Goal: Task Accomplishment & Management: Manage account settings

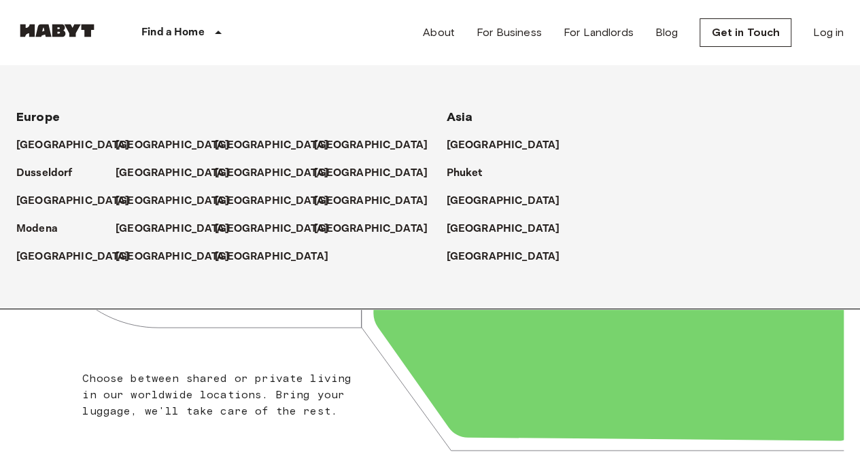
click at [220, 37] on icon at bounding box center [218, 32] width 16 height 16
click at [46, 143] on p "[GEOGRAPHIC_DATA]" at bounding box center [76, 145] width 114 height 16
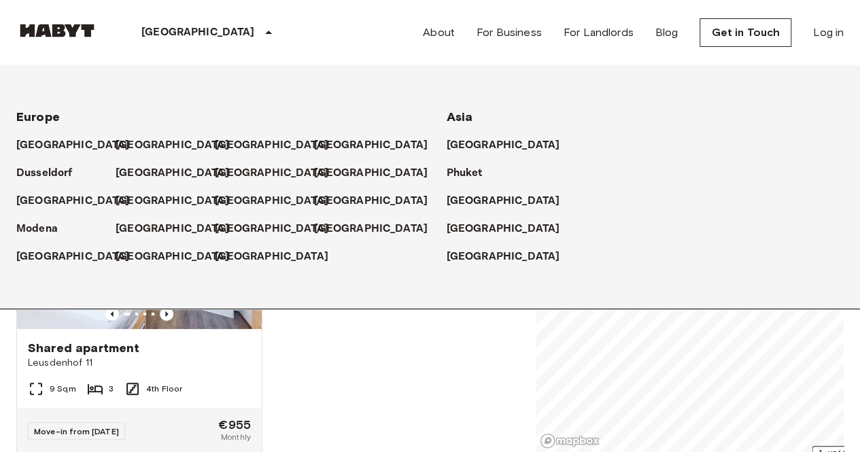
click at [321, 364] on div "Shared apartment Leusdenhof 11 9 Sqm 3 4th Floor Move-in from 16 Sep 25 €955 Mo…" at bounding box center [262, 303] width 514 height 299
click at [178, 345] on div "Shared apartment" at bounding box center [139, 348] width 223 height 16
click at [171, 334] on div "Shared apartment Leusdenhof 11" at bounding box center [139, 355] width 245 height 52
click at [377, 364] on div "Shared apartment Leusdenhof 11 9 Sqm 3 4th Floor Move-in from 16 Sep 25 €955 Mo…" at bounding box center [262, 303] width 514 height 299
click at [186, 31] on p "[GEOGRAPHIC_DATA]" at bounding box center [198, 32] width 114 height 16
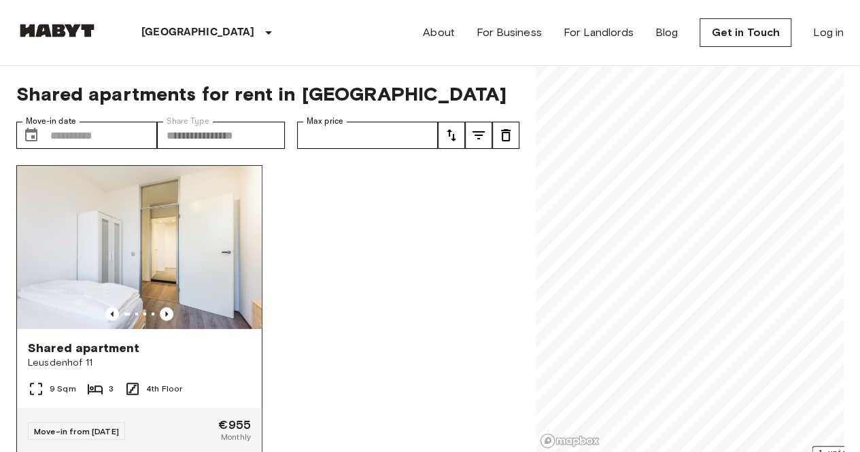
click at [167, 262] on img at bounding box center [139, 247] width 245 height 163
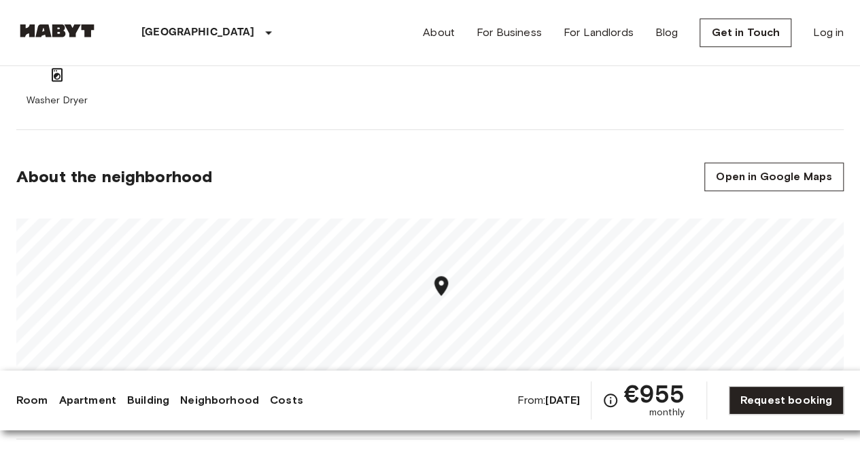
scroll to position [698, 0]
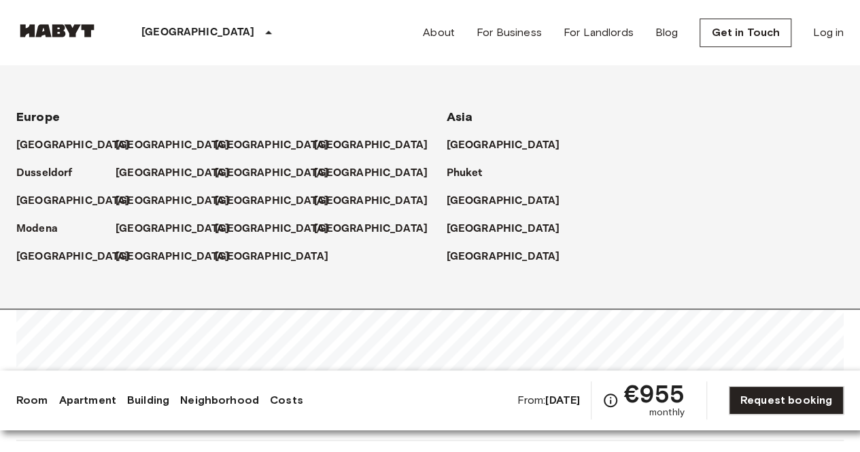
click at [197, 38] on p "[GEOGRAPHIC_DATA]" at bounding box center [198, 32] width 114 height 16
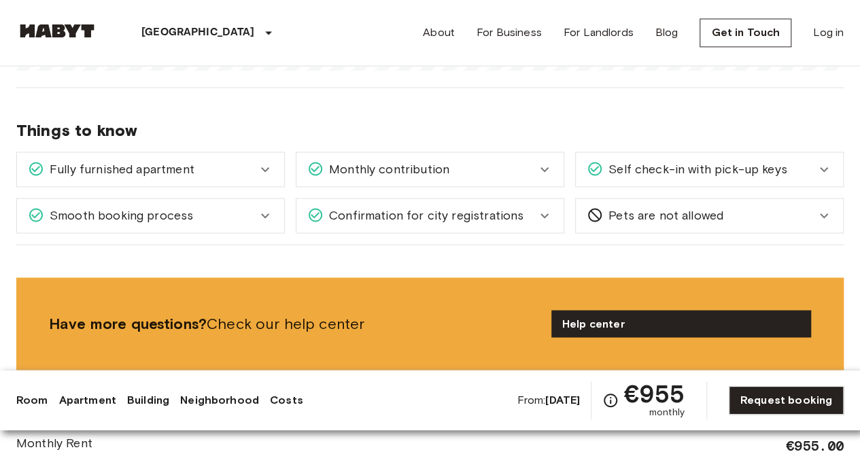
scroll to position [1053, 0]
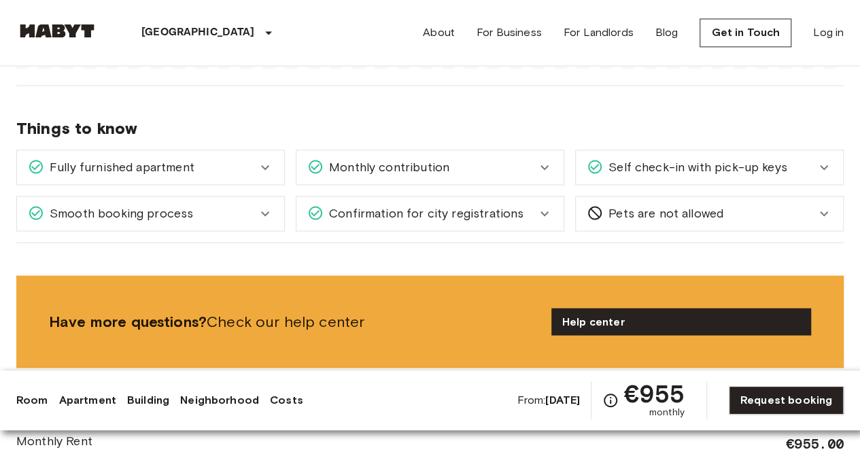
click at [400, 148] on div "Monthly contribution When moving to the Netherlands, you'll form part of a livi…" at bounding box center [424, 162] width 279 height 46
click at [401, 158] on span "Monthly contribution" at bounding box center [387, 167] width 126 height 18
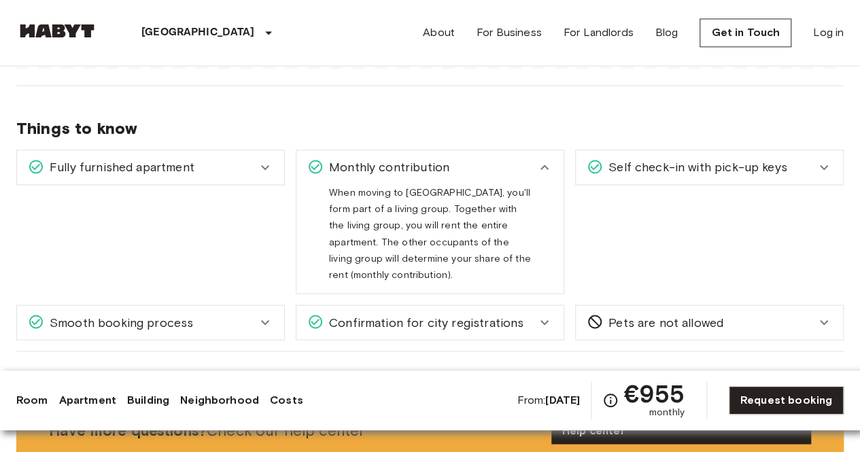
click at [230, 166] on div "Fully furnished apartment" at bounding box center [142, 167] width 229 height 18
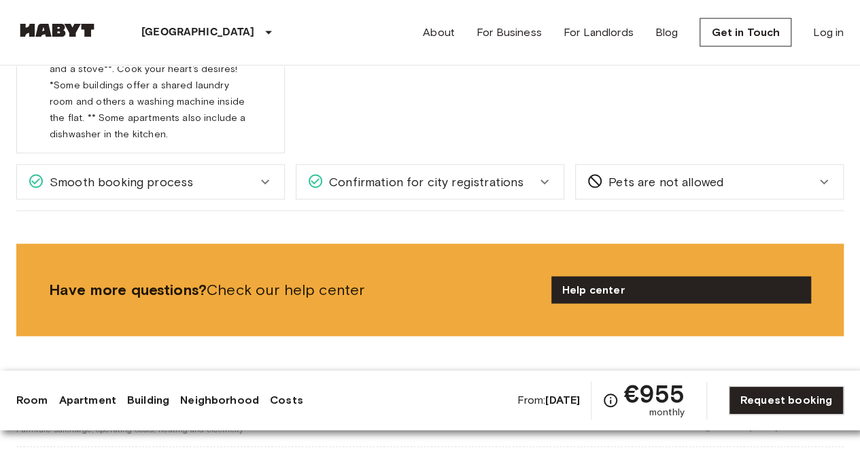
scroll to position [1308, 0]
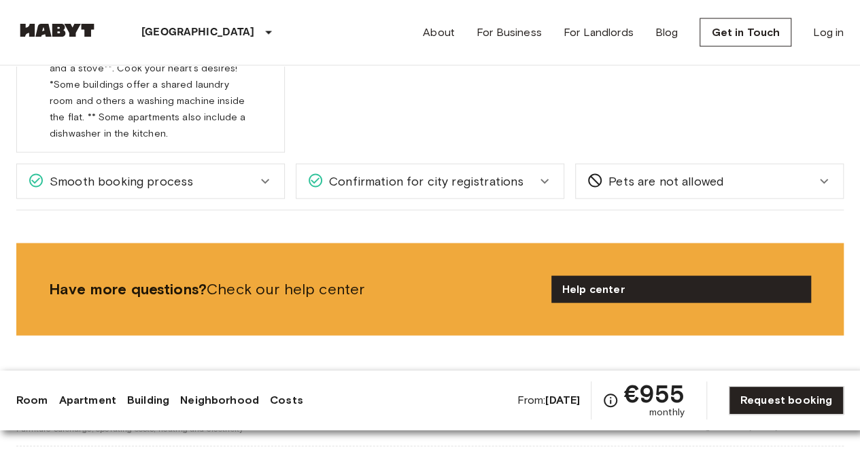
click at [253, 175] on div "Smooth booking process" at bounding box center [142, 182] width 229 height 18
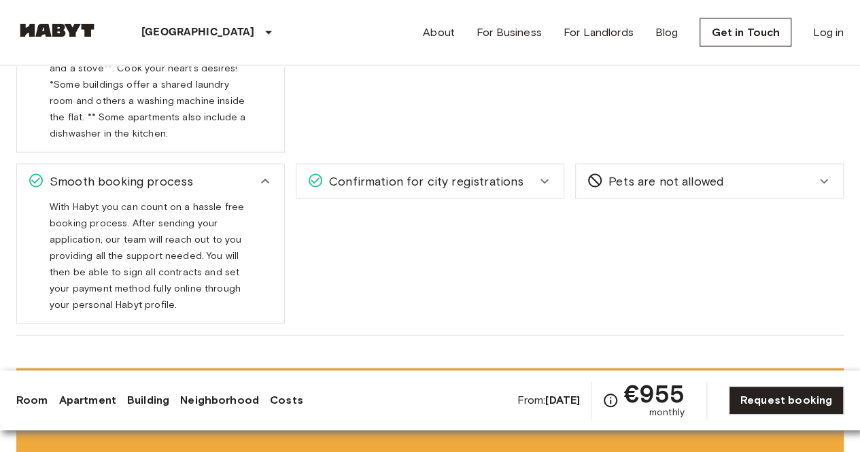
click at [437, 182] on span "Confirmation for city registrations" at bounding box center [424, 182] width 200 height 18
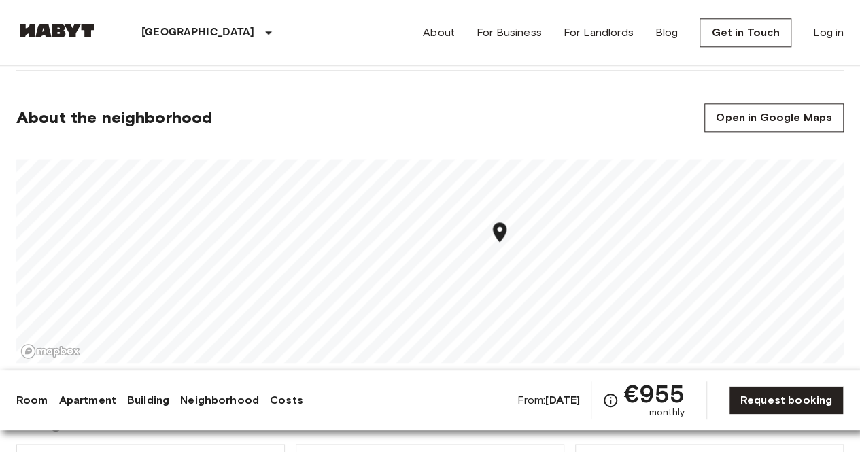
scroll to position [748, 0]
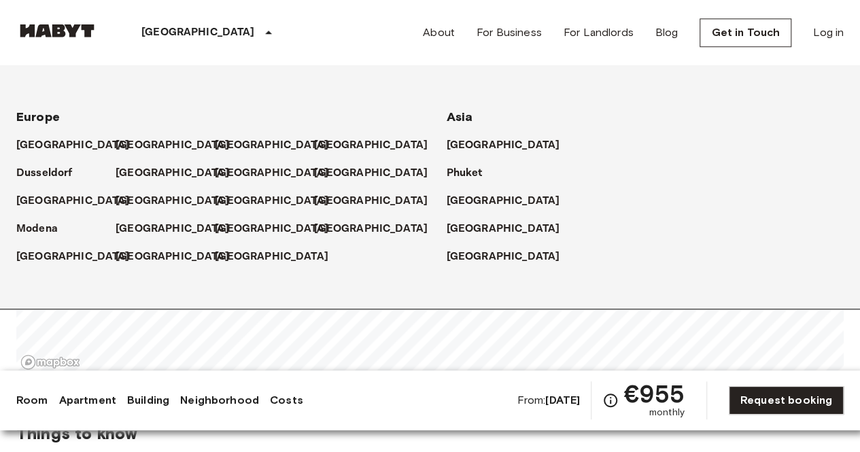
click at [208, 16] on div "[GEOGRAPHIC_DATA]" at bounding box center [209, 32] width 222 height 65
click at [166, 250] on p "[GEOGRAPHIC_DATA]" at bounding box center [175, 257] width 114 height 16
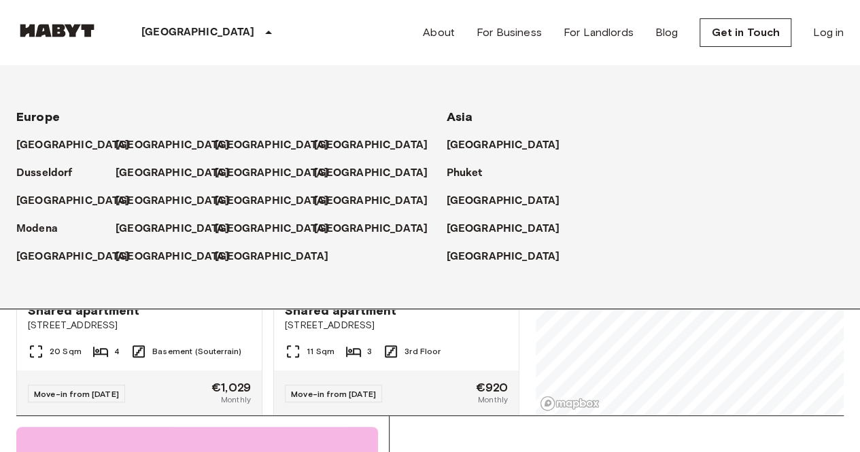
scroll to position [41, 0]
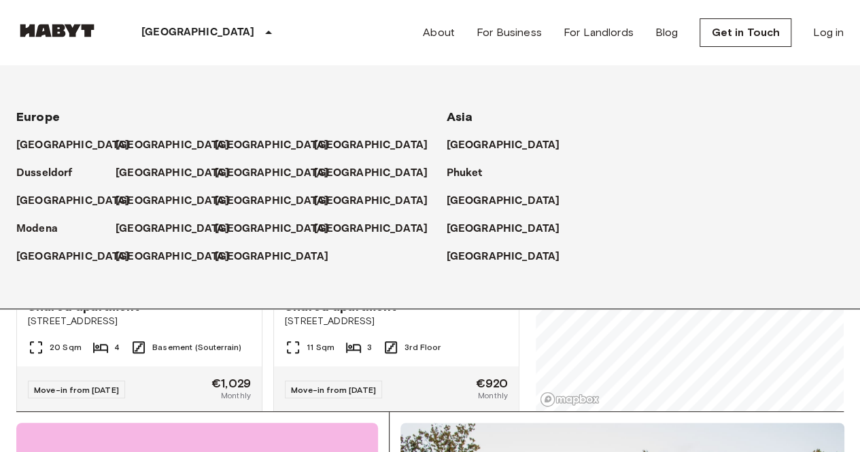
click at [532, 351] on div "**********" at bounding box center [430, 217] width 828 height 387
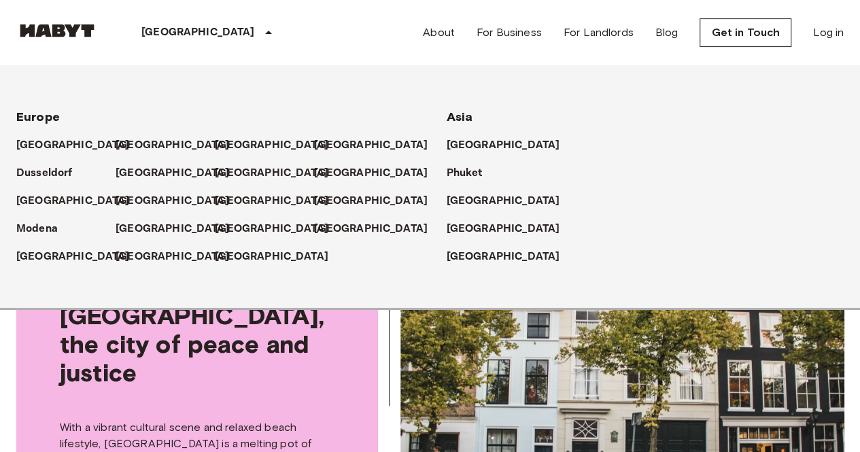
scroll to position [244, 0]
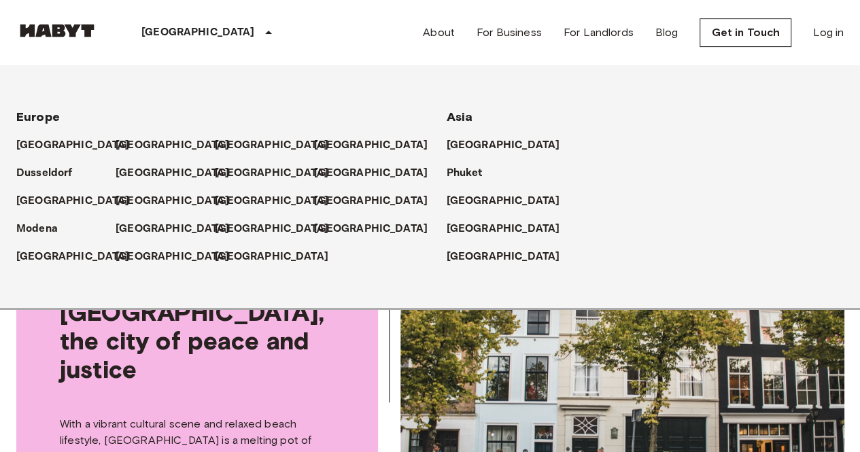
click at [179, 25] on p "[GEOGRAPHIC_DATA]" at bounding box center [198, 32] width 114 height 16
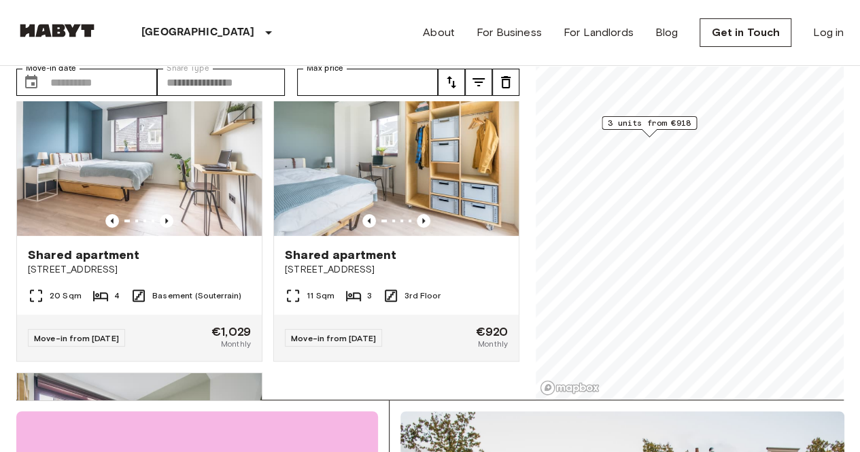
scroll to position [0, 0]
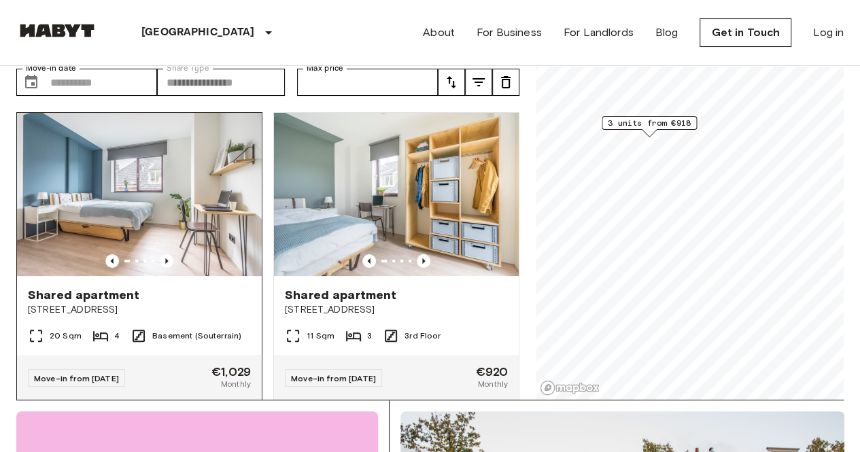
click at [138, 222] on img at bounding box center [139, 194] width 245 height 163
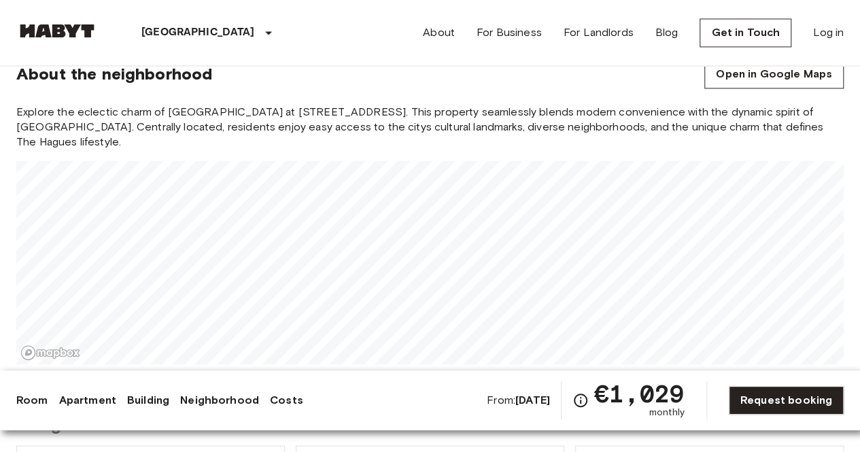
scroll to position [1116, 0]
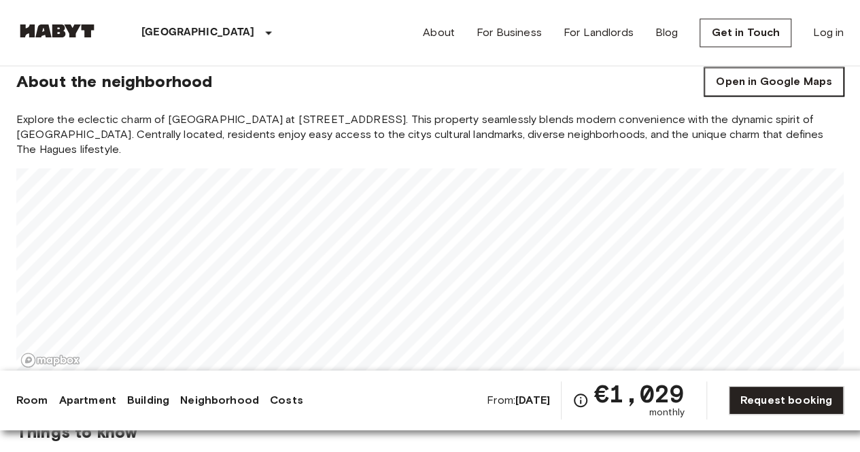
click at [789, 85] on link "Open in Google Maps" at bounding box center [773, 81] width 139 height 29
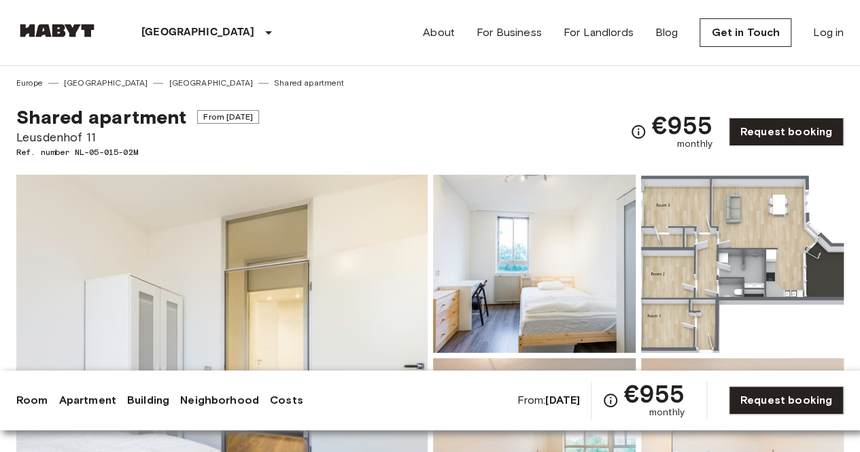
click at [242, 288] on img at bounding box center [221, 356] width 411 height 362
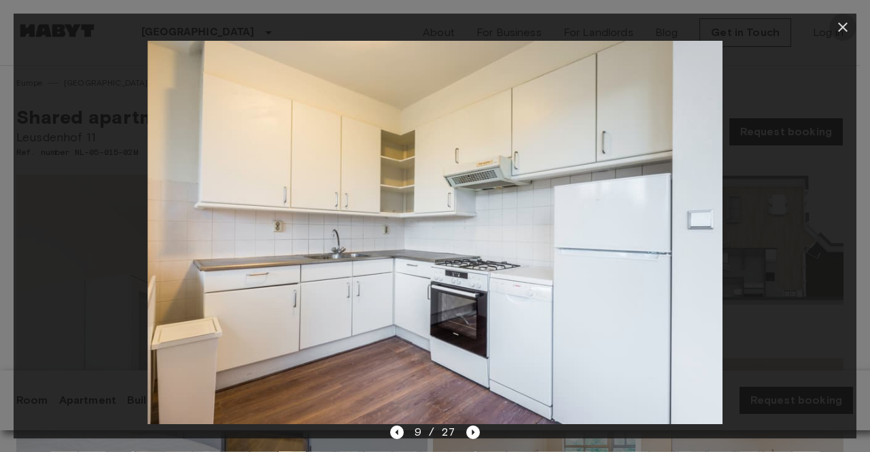
click at [842, 36] on button "button" at bounding box center [843, 27] width 27 height 27
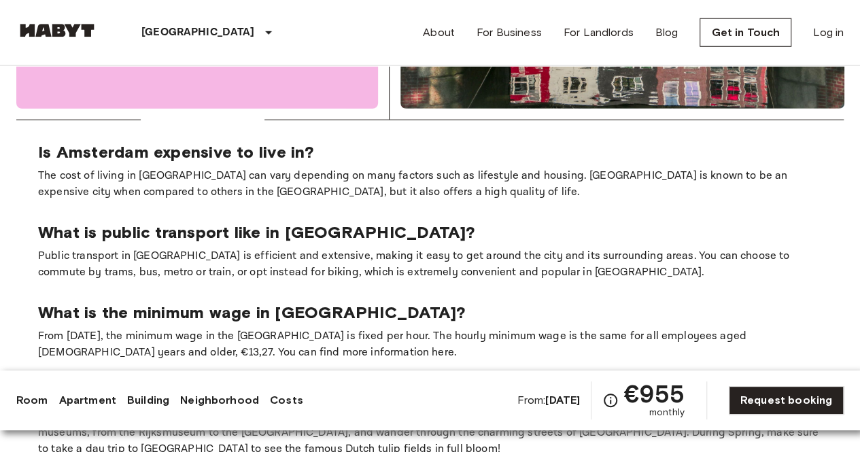
scroll to position [1927, 0]
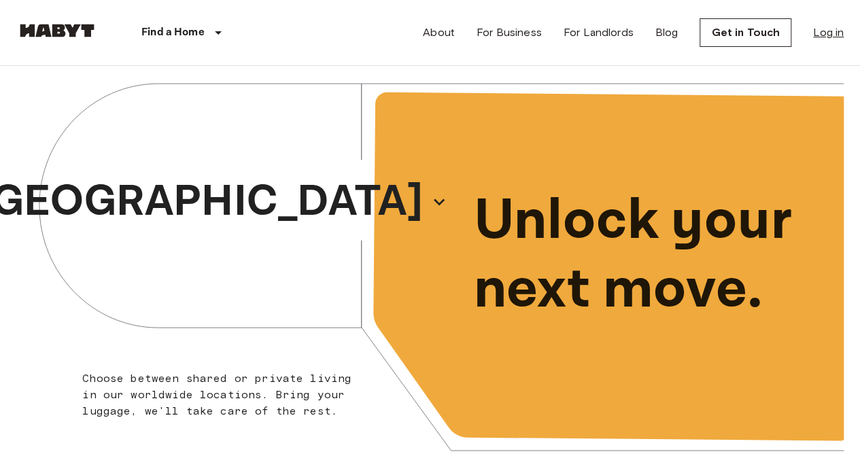
click at [818, 33] on link "Log in" at bounding box center [828, 32] width 31 height 16
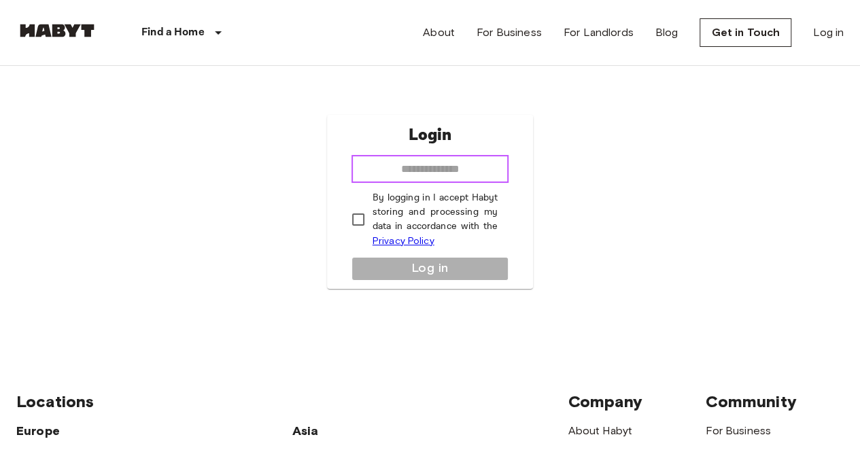
click at [457, 165] on input "email" at bounding box center [431, 169] width 158 height 27
type input "**********"
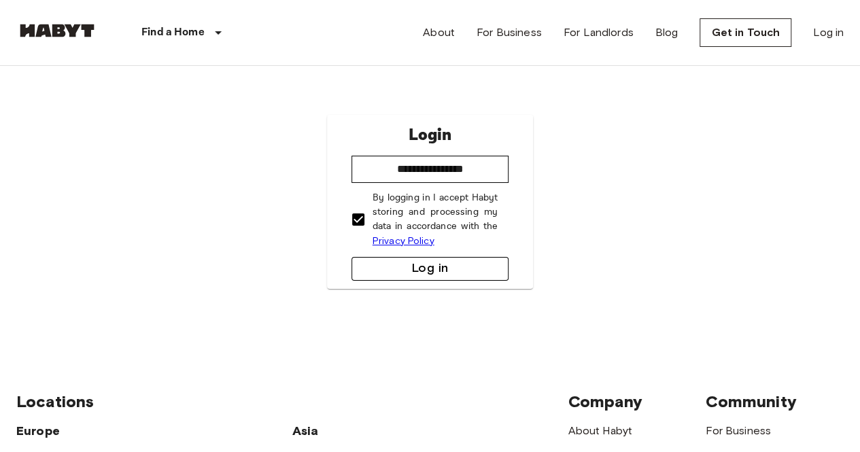
click at [415, 265] on button "Log in" at bounding box center [431, 269] width 158 height 24
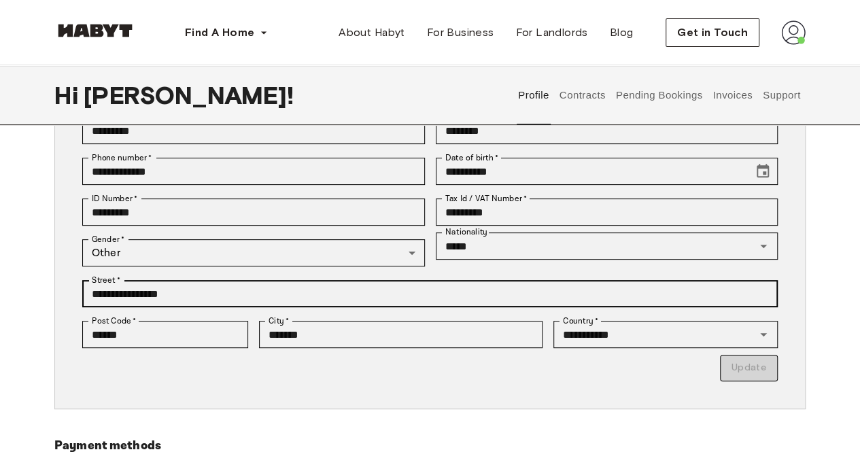
scroll to position [162, 0]
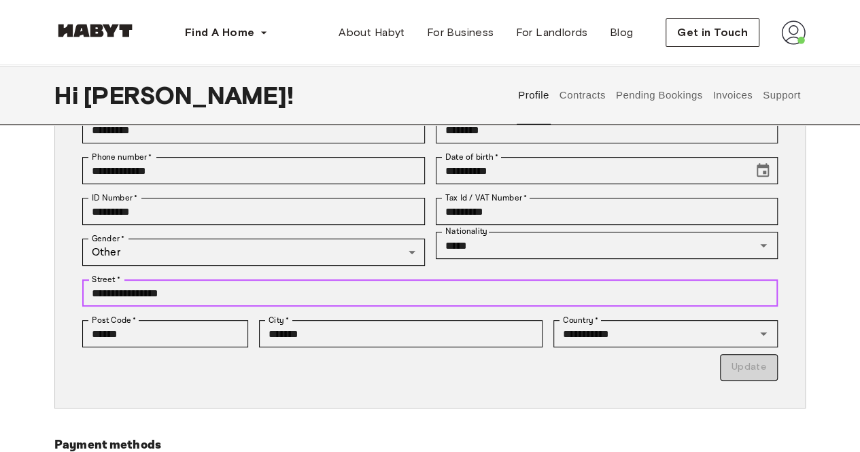
click at [226, 290] on input "**********" at bounding box center [430, 292] width 696 height 27
type input "*"
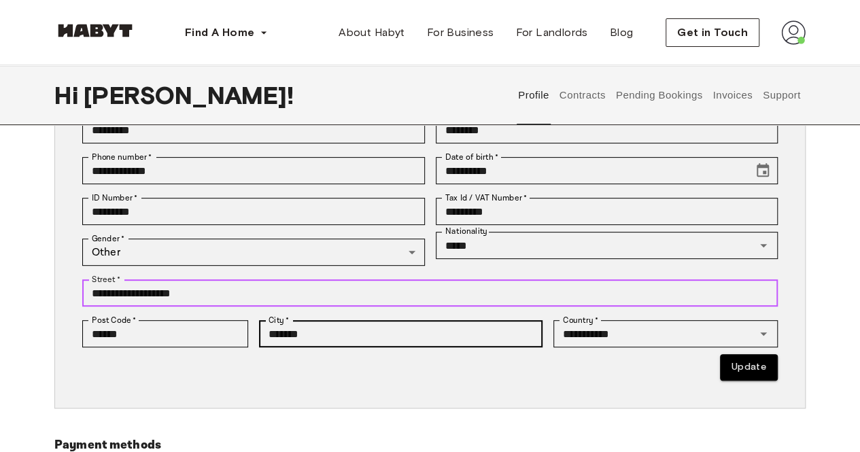
type input "**********"
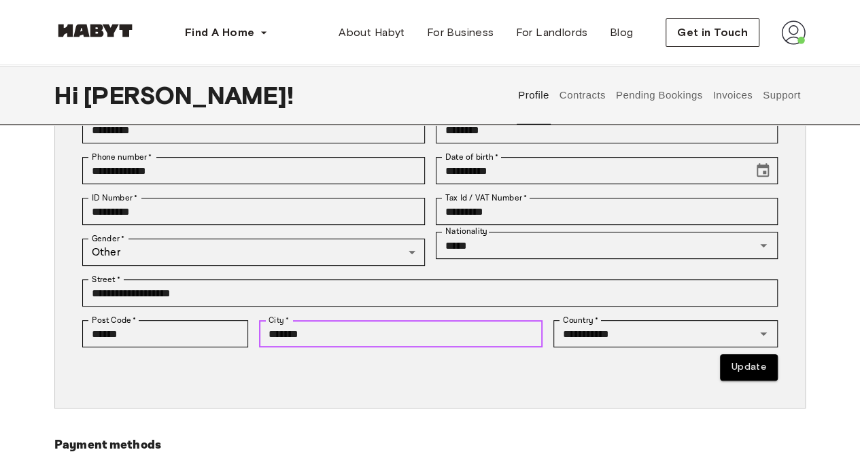
click at [314, 331] on input "*******" at bounding box center [401, 333] width 284 height 27
type input "*"
type input "*********"
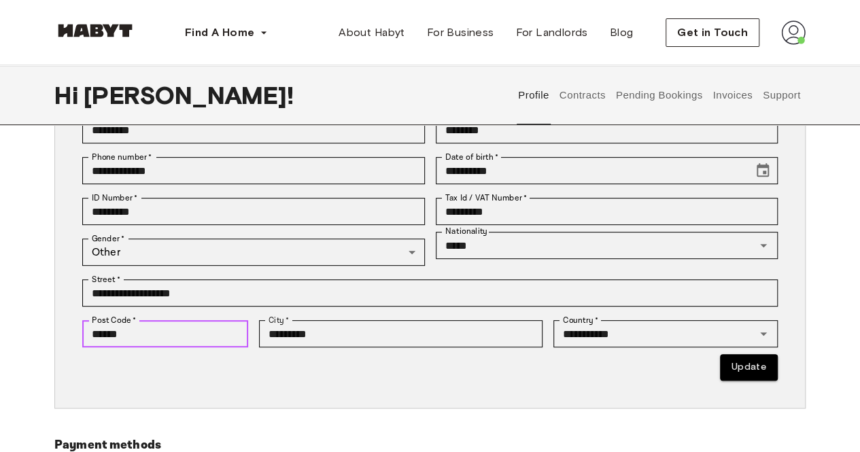
click at [182, 337] on input "******" at bounding box center [165, 333] width 166 height 27
type input "*"
type input "******"
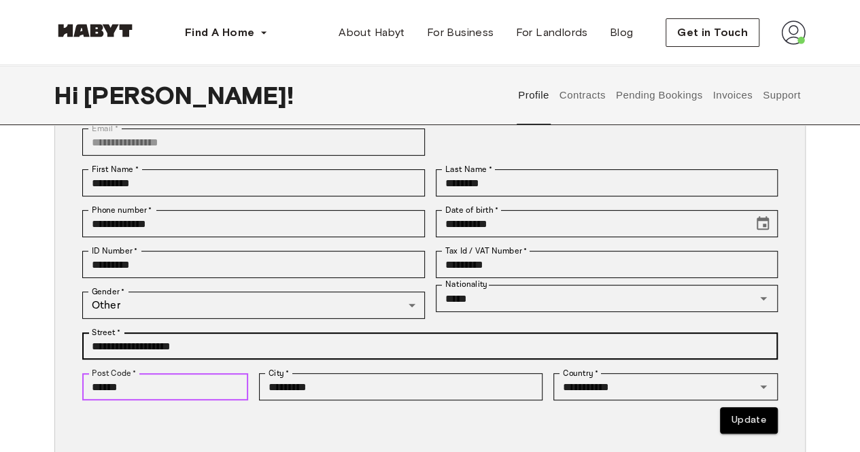
scroll to position [114, 0]
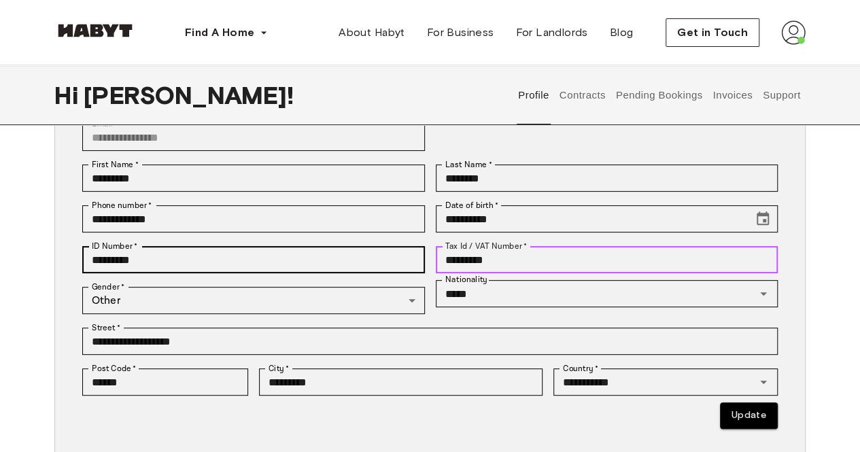
drag, startPoint x: 534, startPoint y: 256, endPoint x: 383, endPoint y: 255, distance: 151.6
click at [383, 255] on div "**********" at bounding box center [424, 293] width 706 height 271
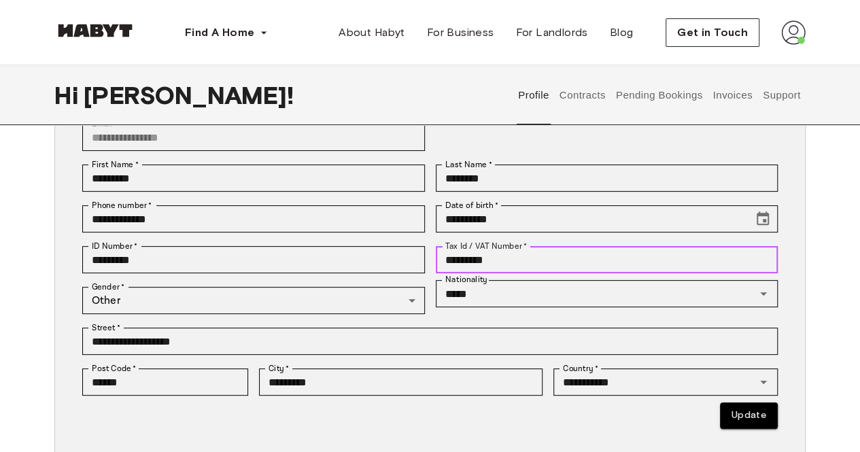
type input "*********"
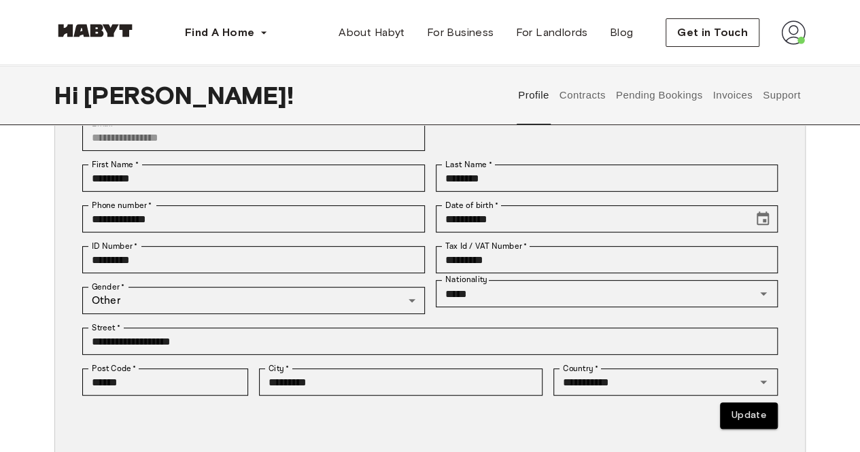
click at [837, 243] on div "**********" at bounding box center [430, 314] width 860 height 562
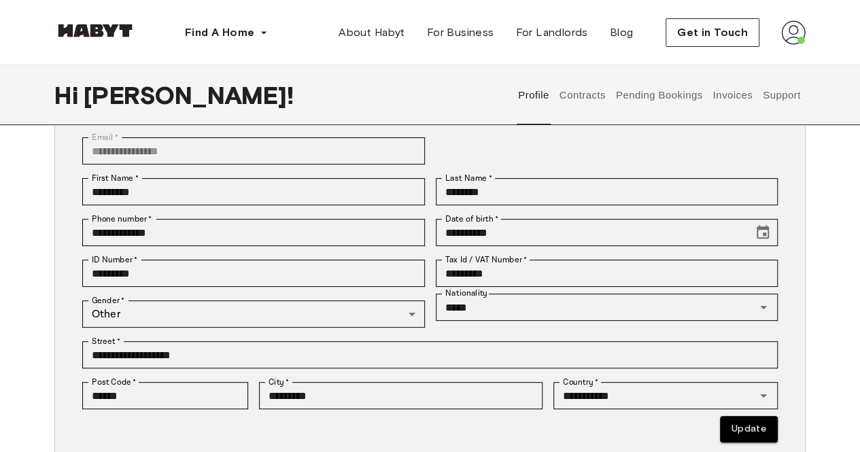
scroll to position [101, 0]
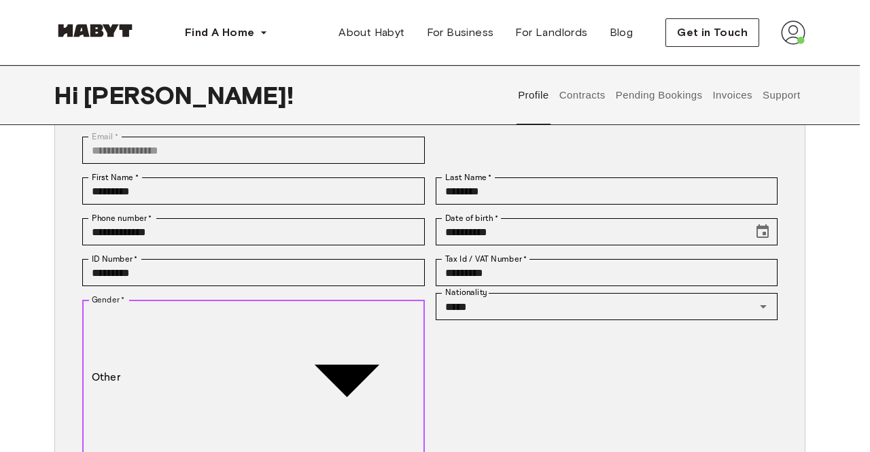
type input "******"
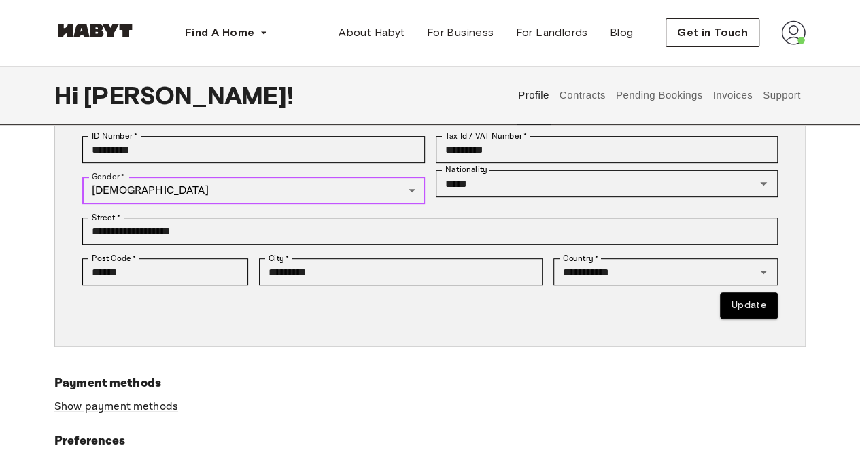
scroll to position [225, 0]
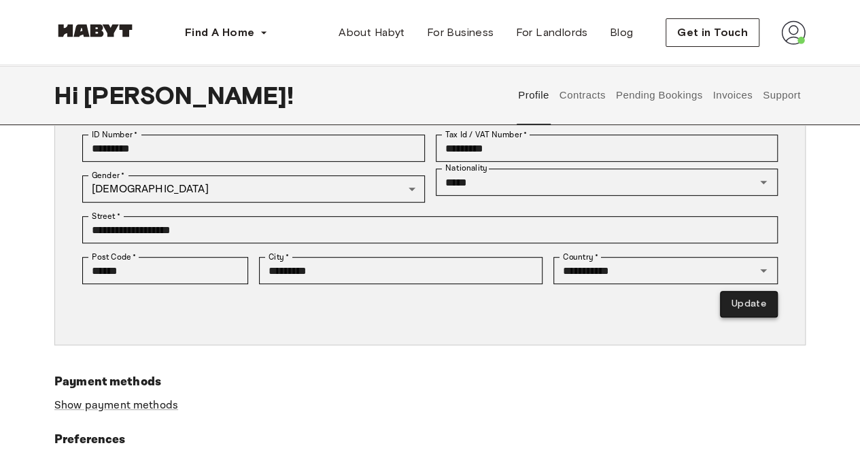
click at [753, 310] on button "Update" at bounding box center [749, 304] width 58 height 27
type input "*********"
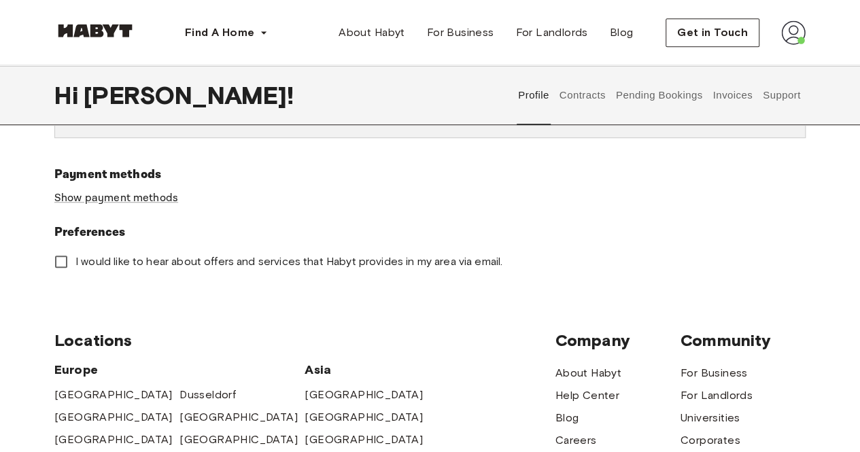
scroll to position [434, 0]
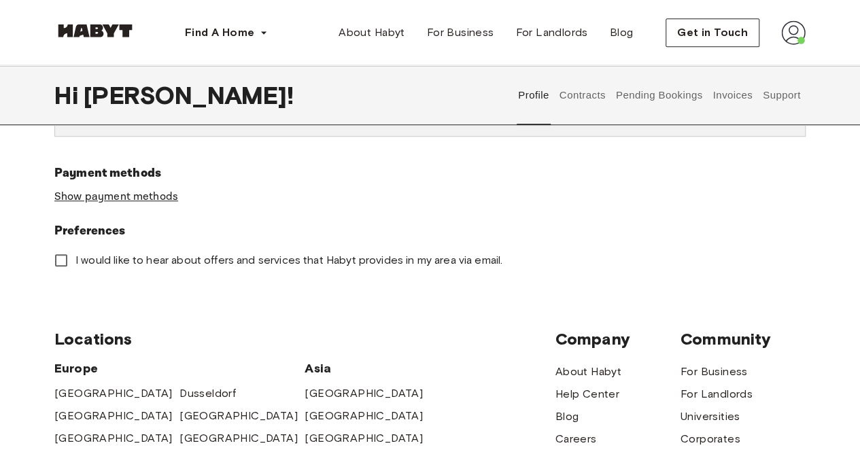
click at [135, 194] on link "Show payment methods" at bounding box center [116, 197] width 124 height 14
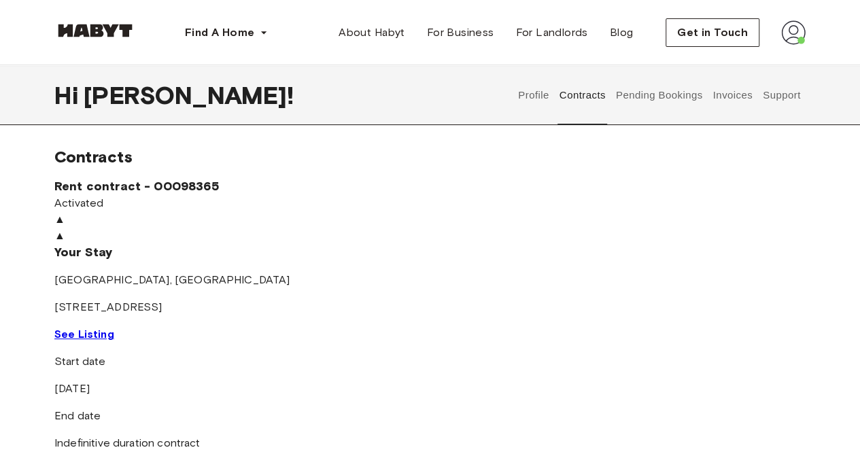
click at [446, 343] on div "Your Stay AMSTERDAM , Amsterdam-Zuid Voorburgstraat 252 See Listing" at bounding box center [429, 293] width 751 height 99
click at [114, 341] on span "See Listing" at bounding box center [84, 334] width 60 height 13
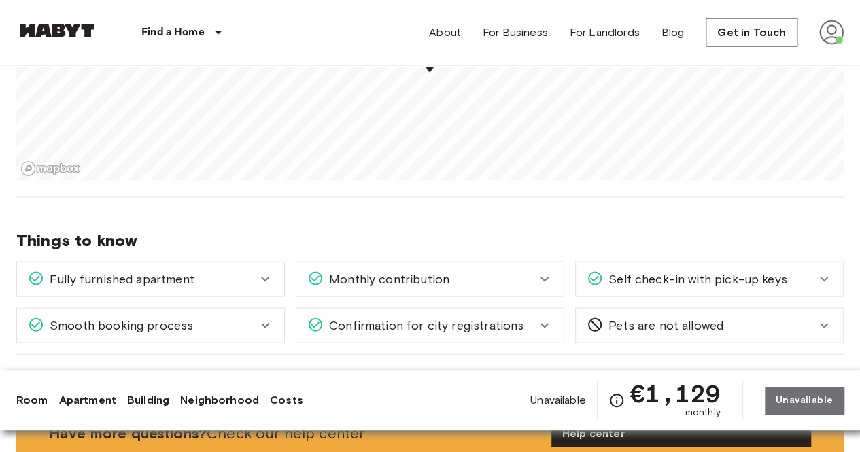
scroll to position [1322, 0]
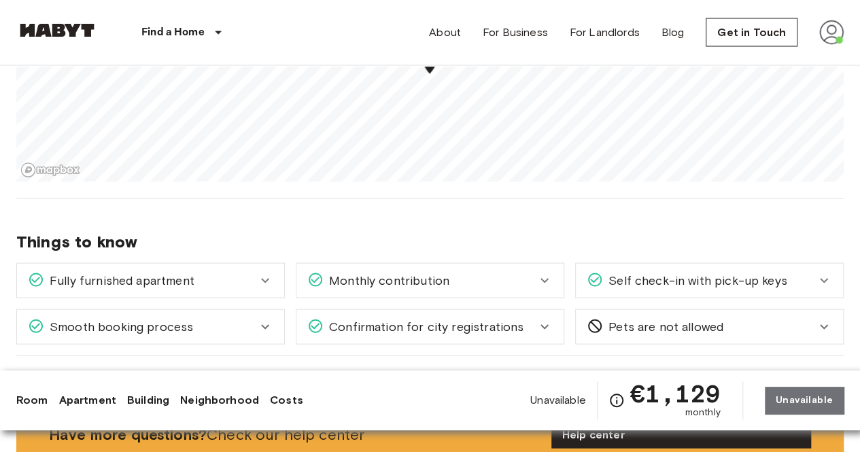
click at [234, 288] on div "Fully furnished apartment" at bounding box center [150, 281] width 267 height 34
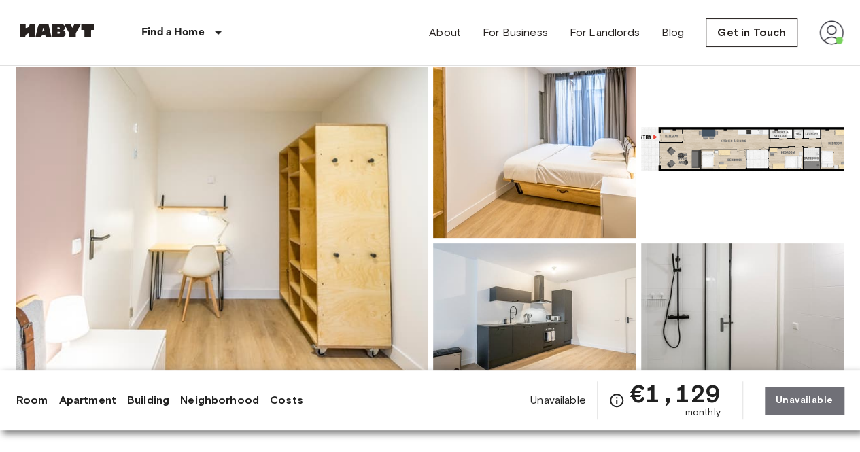
scroll to position [114, 0]
click at [734, 177] on img at bounding box center [742, 150] width 203 height 178
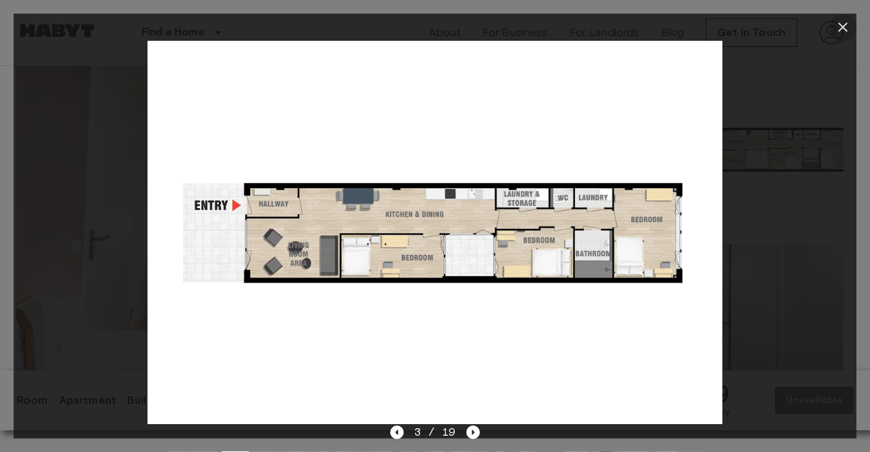
click at [849, 28] on icon "button" at bounding box center [843, 27] width 16 height 16
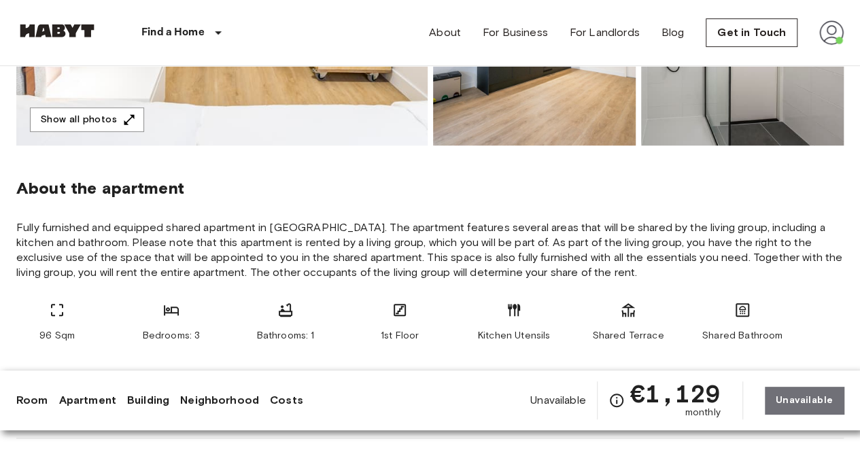
scroll to position [401, 0]
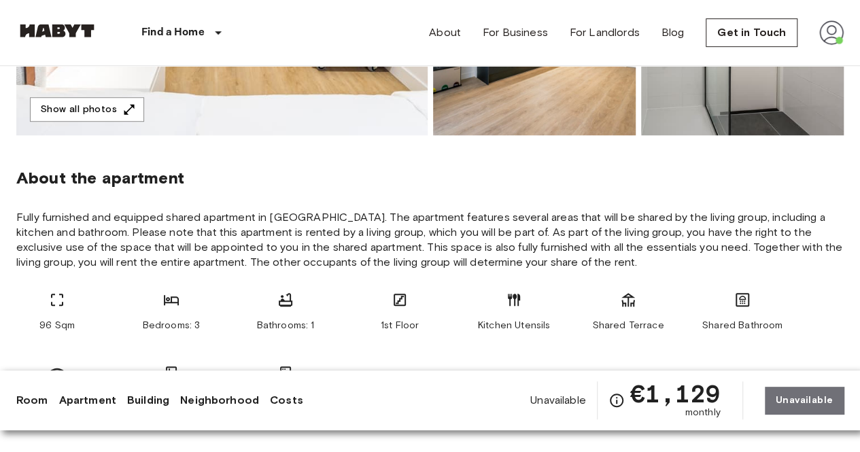
click at [173, 318] on div "Bedrooms: 3" at bounding box center [172, 312] width 82 height 41
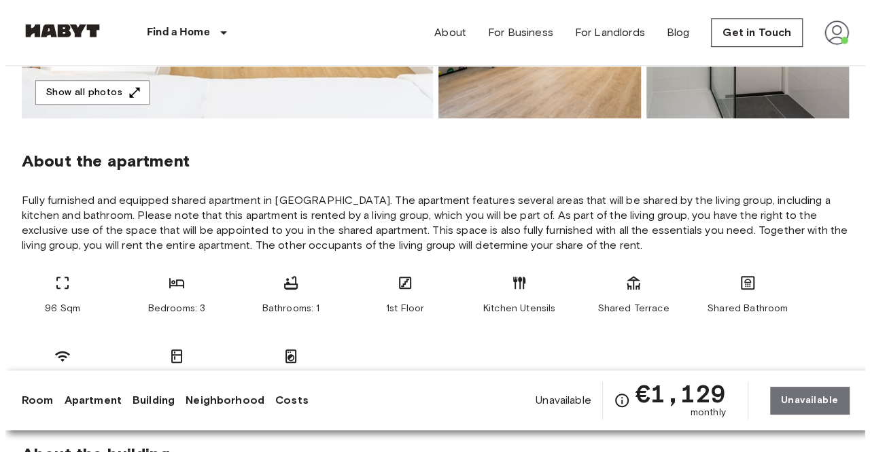
scroll to position [410, 0]
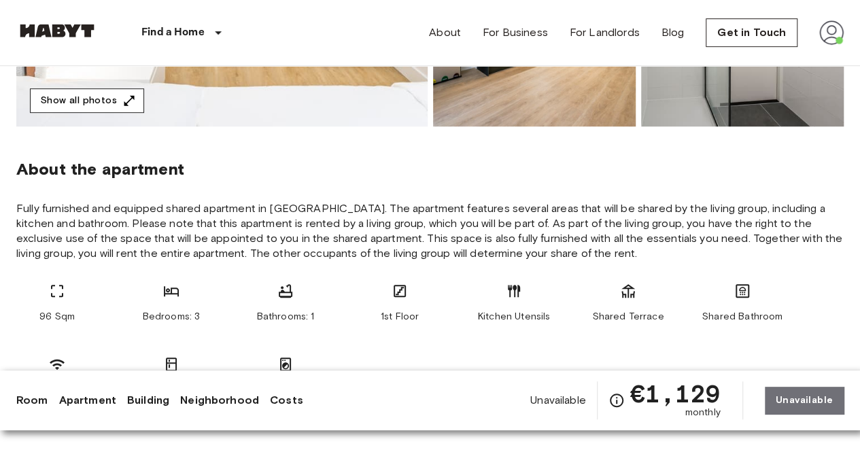
click at [122, 99] on icon "button" at bounding box center [129, 101] width 14 height 14
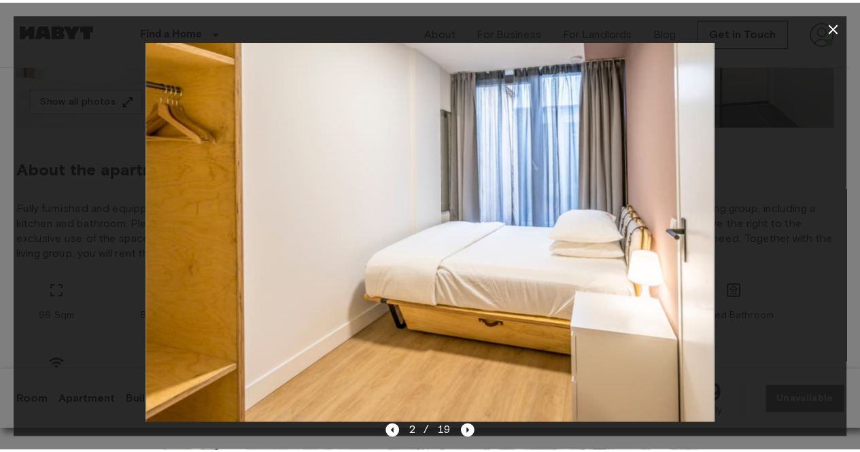
scroll to position [0, 0]
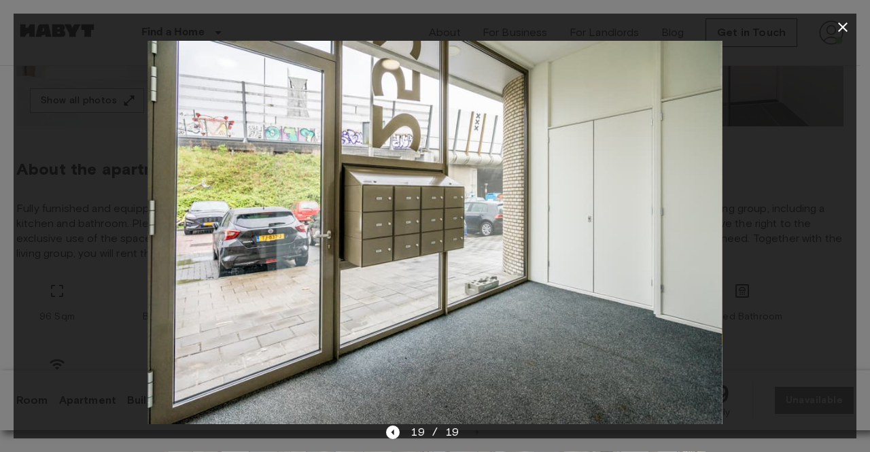
click at [845, 25] on icon "button" at bounding box center [843, 27] width 10 height 10
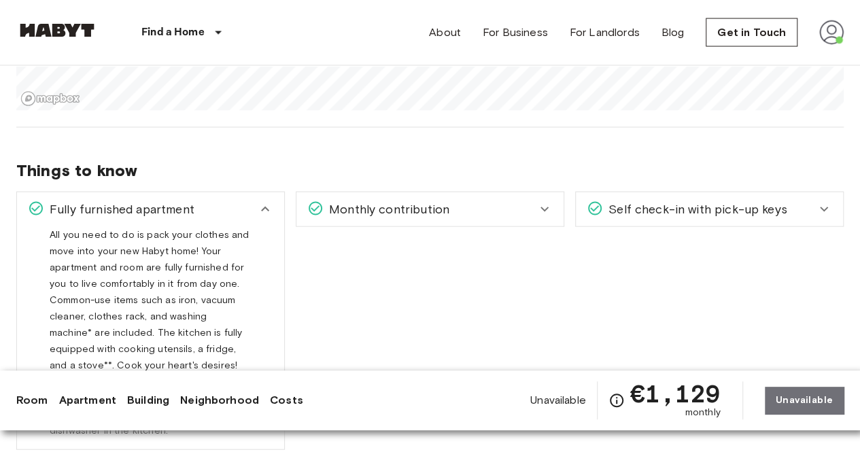
scroll to position [1395, 0]
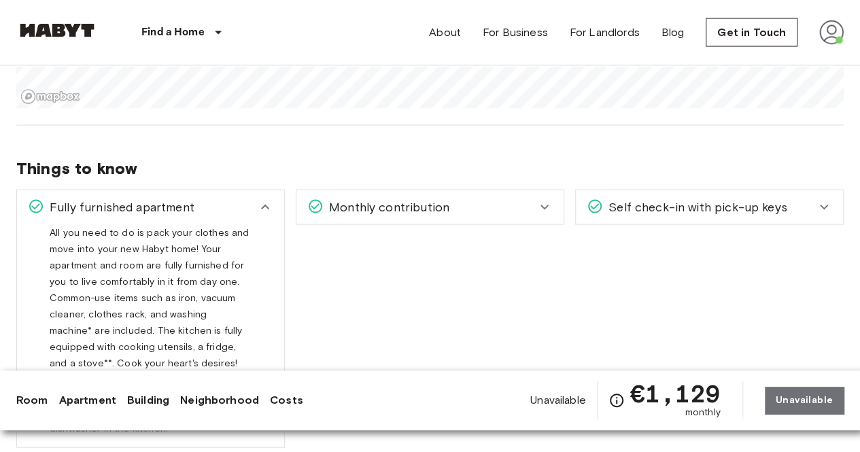
click at [271, 402] on link "Costs" at bounding box center [286, 400] width 33 height 16
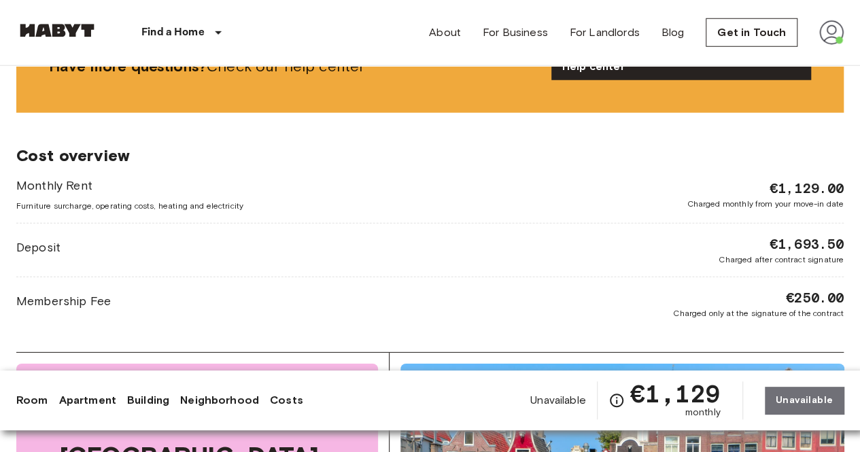
scroll to position [1958, 0]
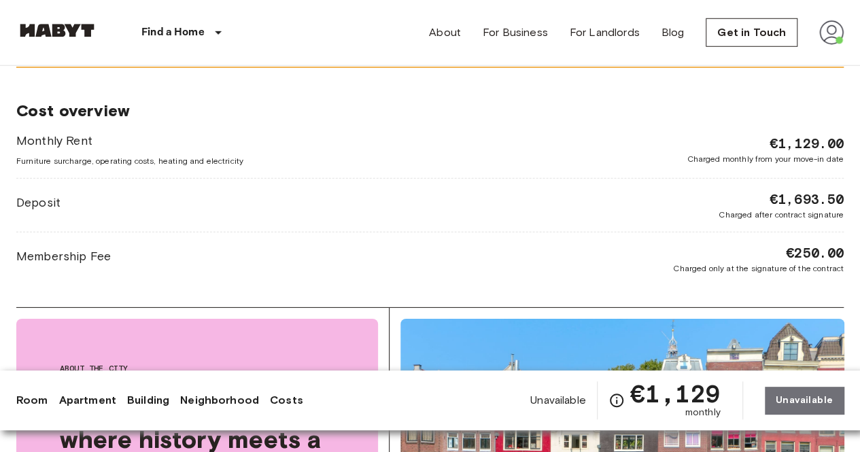
click at [42, 398] on link "Room" at bounding box center [32, 400] width 32 height 16
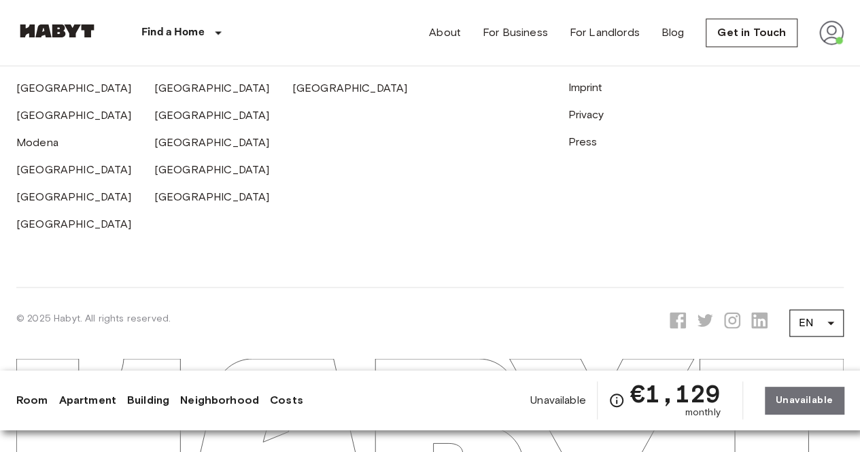
scroll to position [3611, 0]
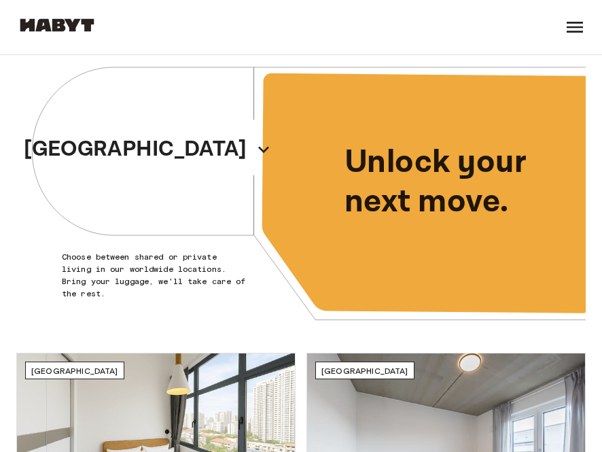
click at [480, 34] on div "Find a Home Europe Amsterdam Berlin Brussels Cologne Dusseldorf Frankfurt Graz …" at bounding box center [301, 27] width 570 height 54
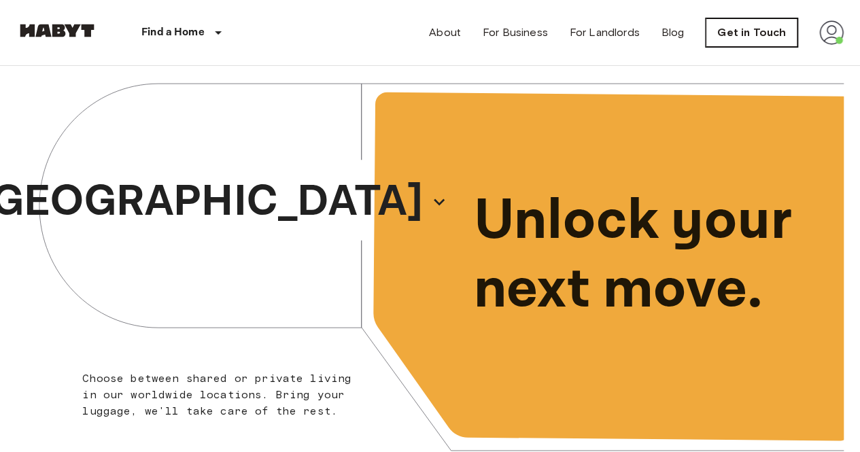
click at [602, 31] on link "Get in Touch" at bounding box center [752, 32] width 92 height 29
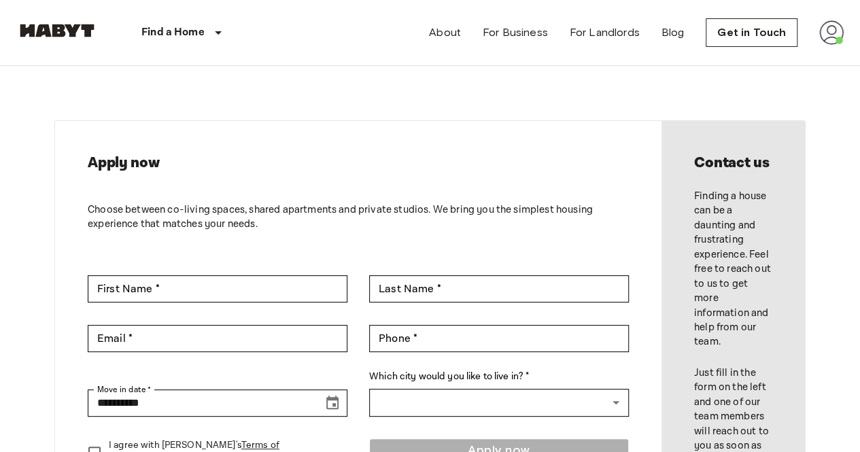
click at [602, 39] on img at bounding box center [831, 32] width 24 height 24
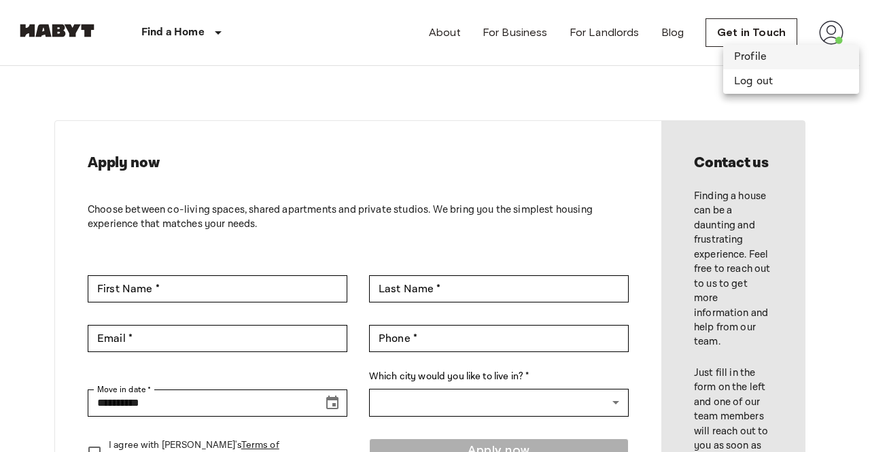
click at [602, 64] on li "Profile" at bounding box center [791, 57] width 136 height 24
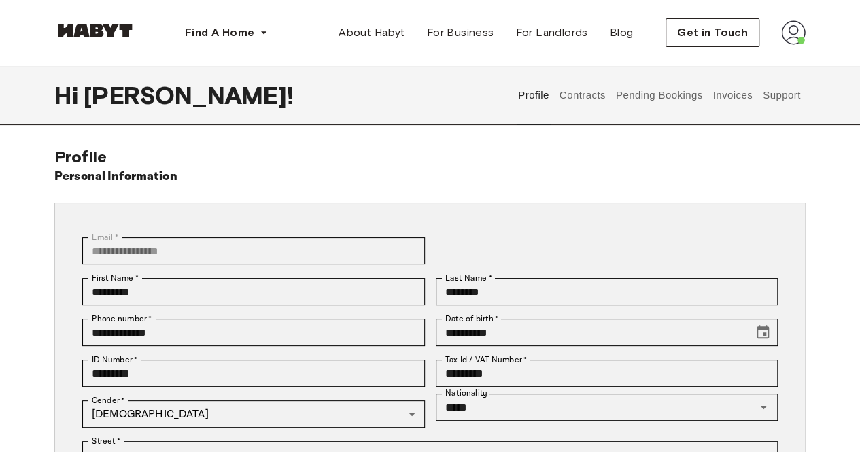
click at [779, 88] on button "Support" at bounding box center [781, 95] width 41 height 60
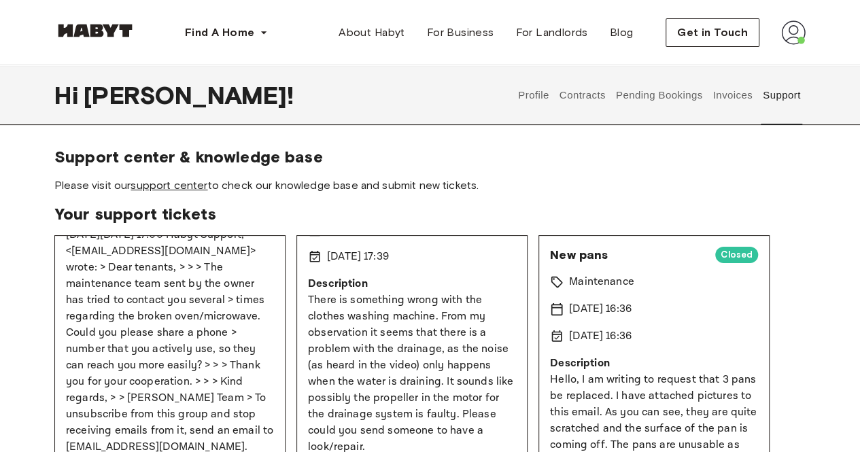
click at [201, 187] on link "support center" at bounding box center [169, 185] width 77 height 13
